Goal: Information Seeking & Learning: Learn about a topic

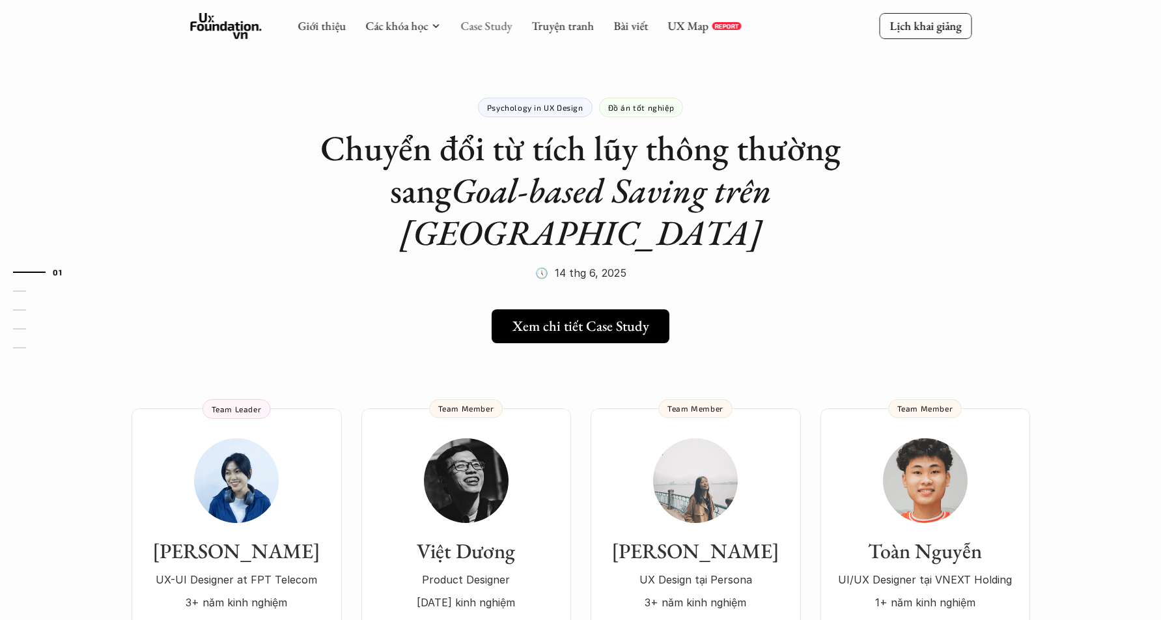
click at [493, 22] on link "Case Study" at bounding box center [485, 25] width 51 height 15
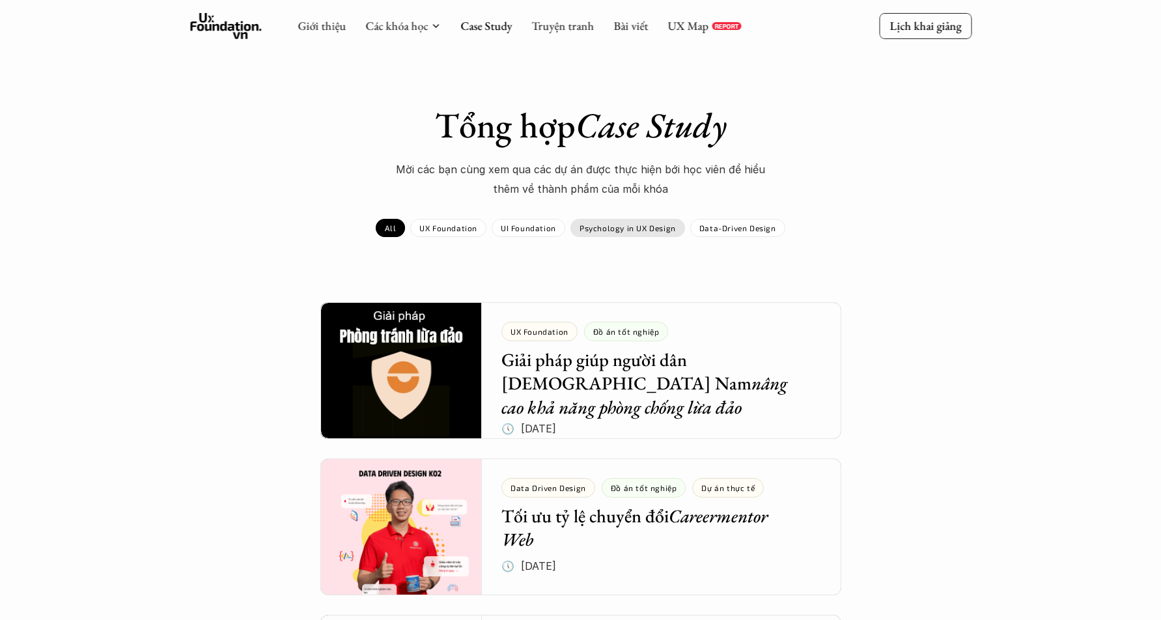
click at [607, 223] on p "Psychology in UX Design" at bounding box center [627, 227] width 96 height 9
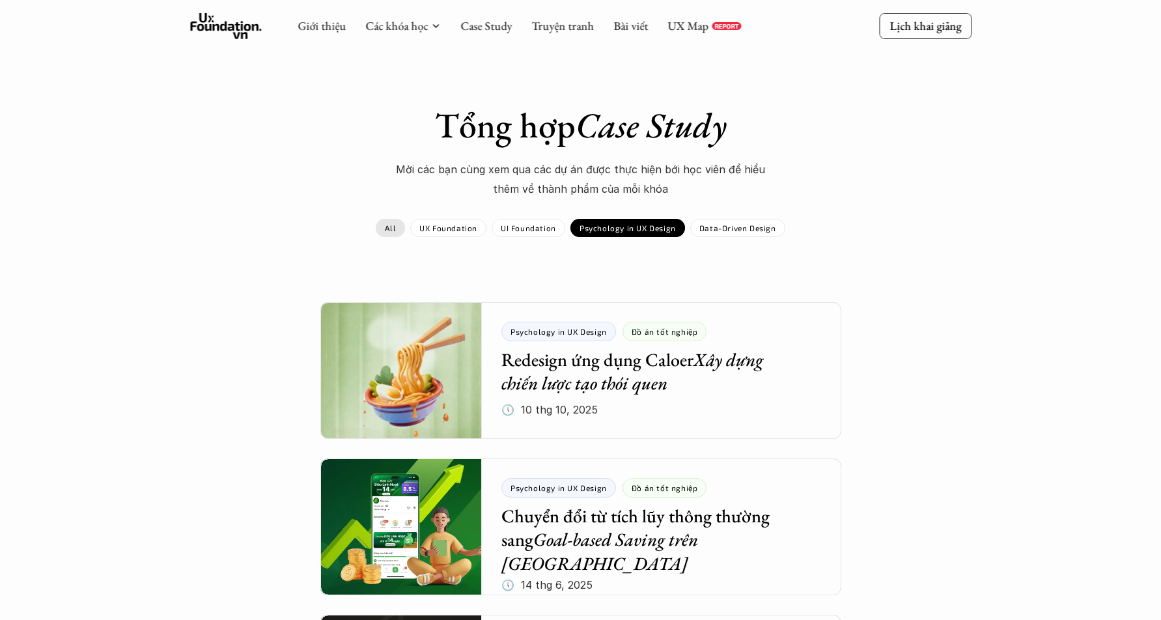
click at [383, 227] on link "All" at bounding box center [390, 228] width 29 height 18
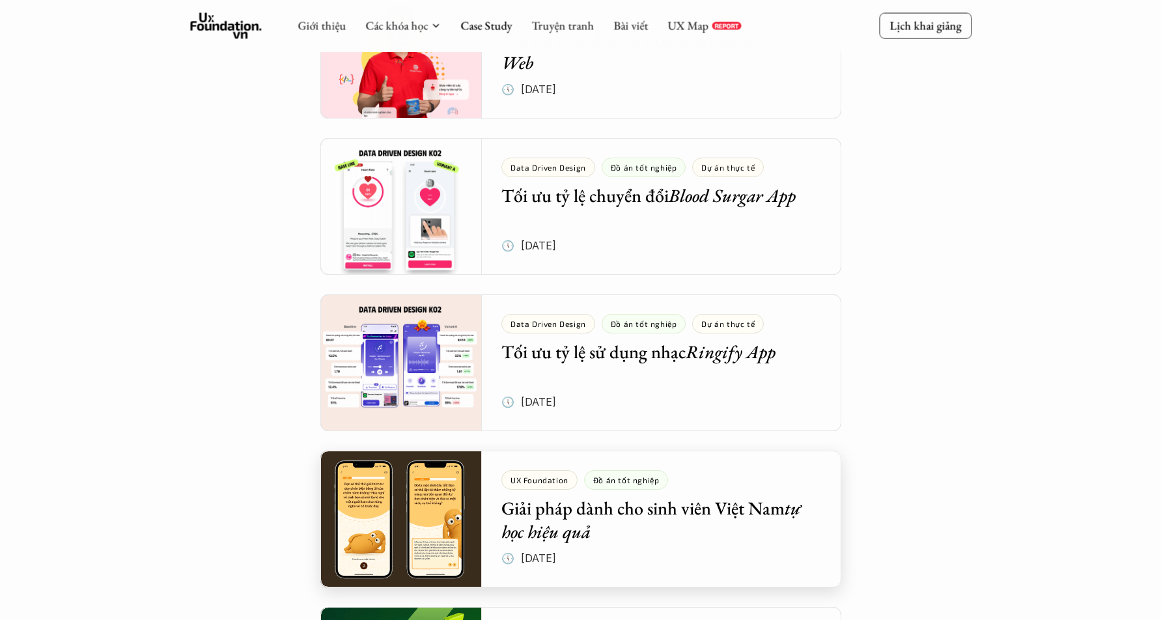
scroll to position [624, 0]
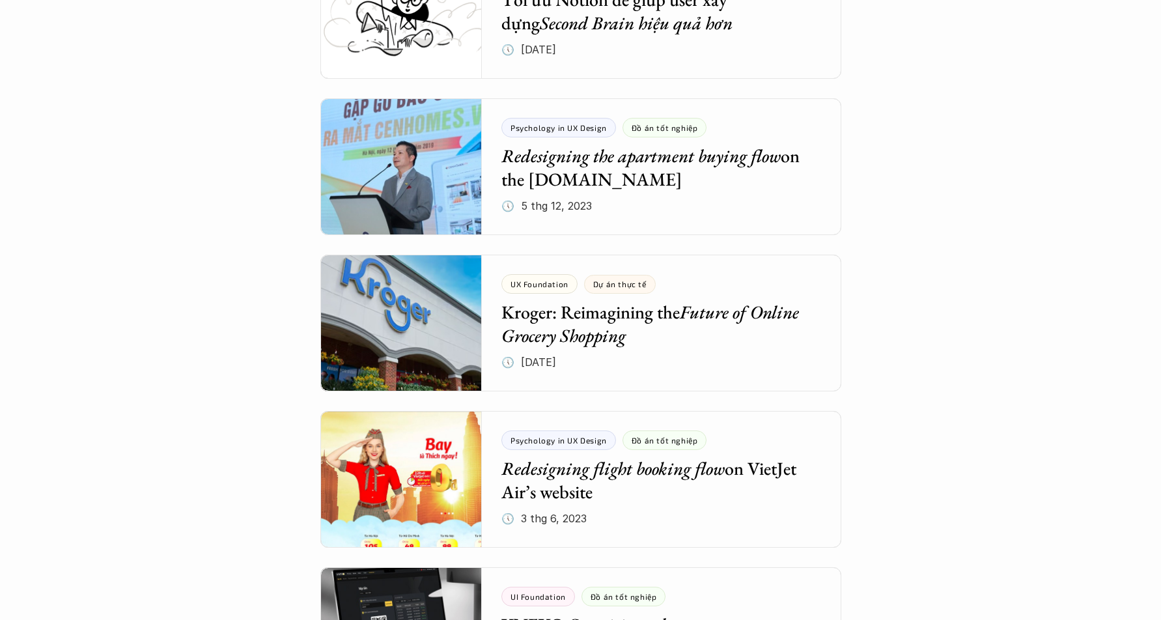
scroll to position [3546, 0]
